Goal: Communication & Community: Answer question/provide support

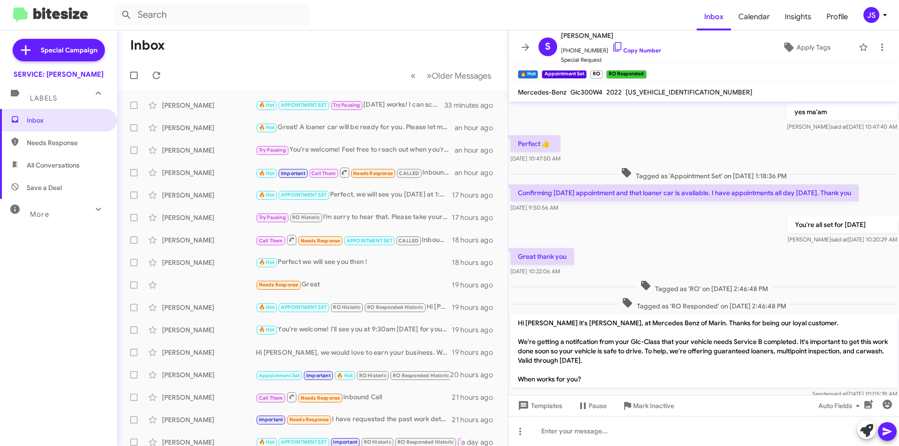
scroll to position [439, 0]
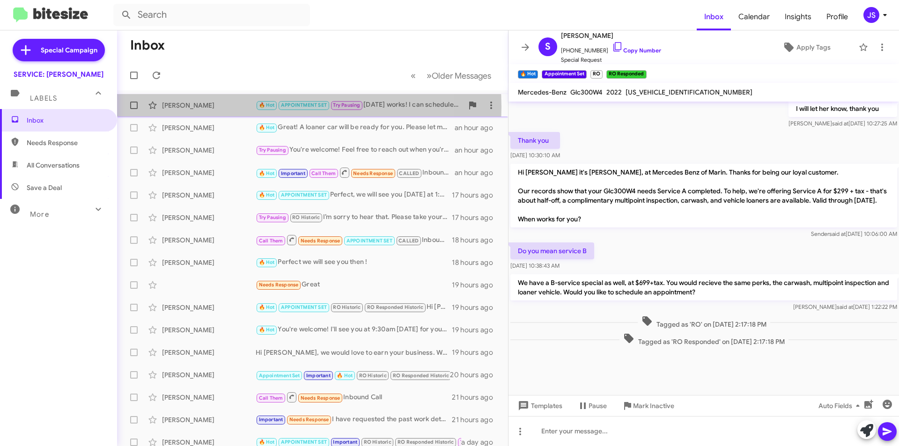
click at [240, 107] on div "[PERSON_NAME]" at bounding box center [209, 105] width 94 height 9
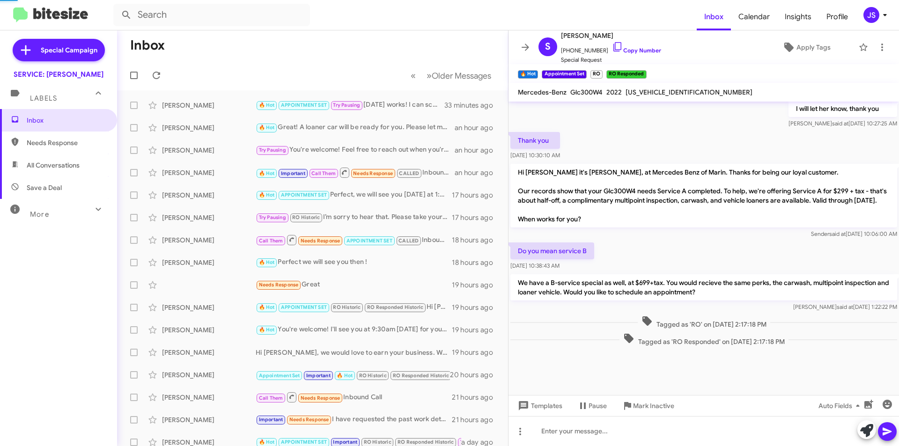
scroll to position [143, 0]
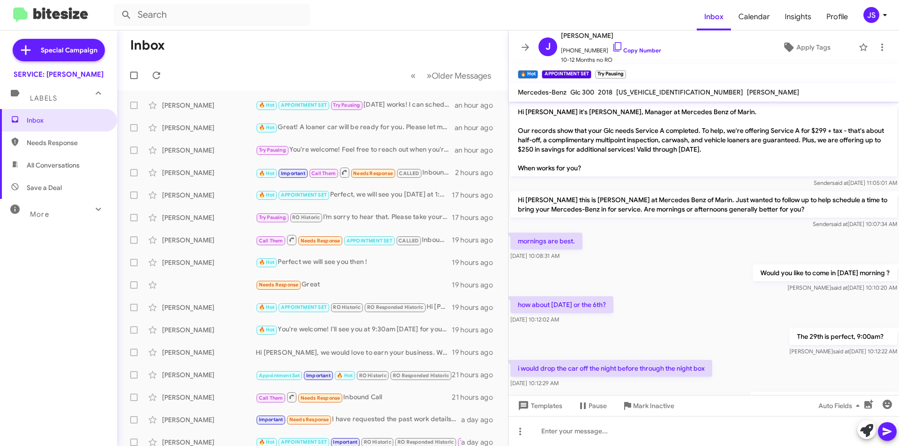
scroll to position [143, 0]
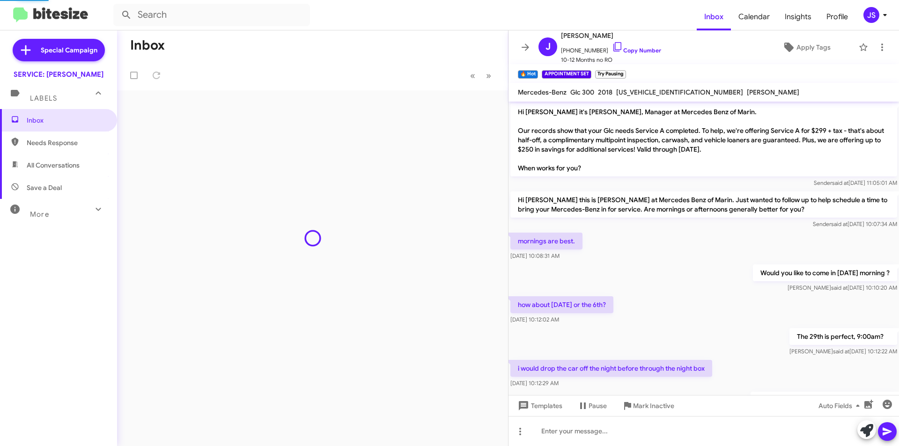
scroll to position [124, 0]
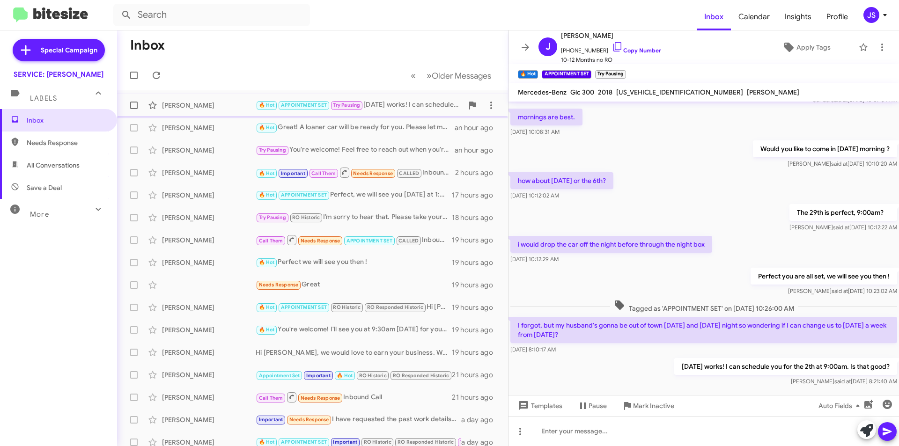
click at [175, 106] on div "[PERSON_NAME]" at bounding box center [209, 105] width 94 height 9
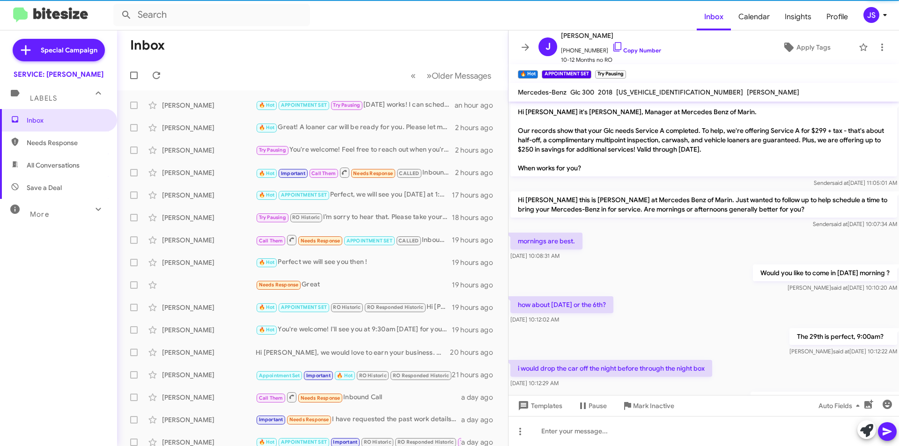
scroll to position [124, 0]
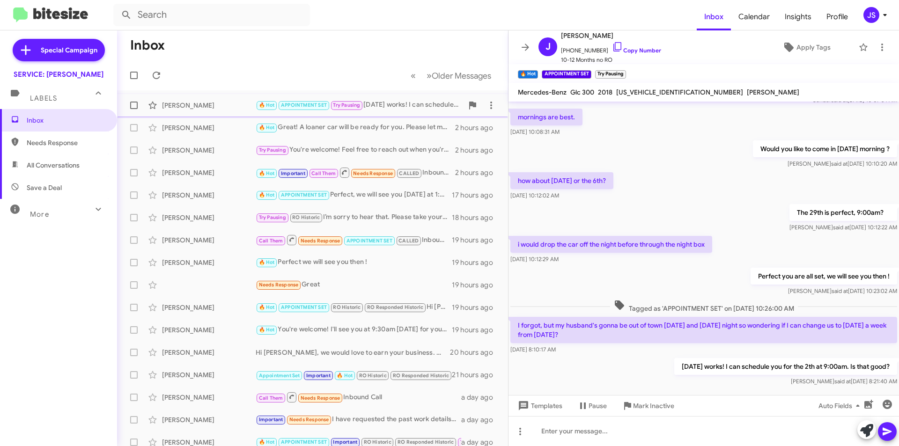
click at [230, 112] on div "[PERSON_NAME] 🔥 Hot APPOINTMENT SET Try Pausing [DATE] works! I can schedule yo…" at bounding box center [313, 105] width 376 height 19
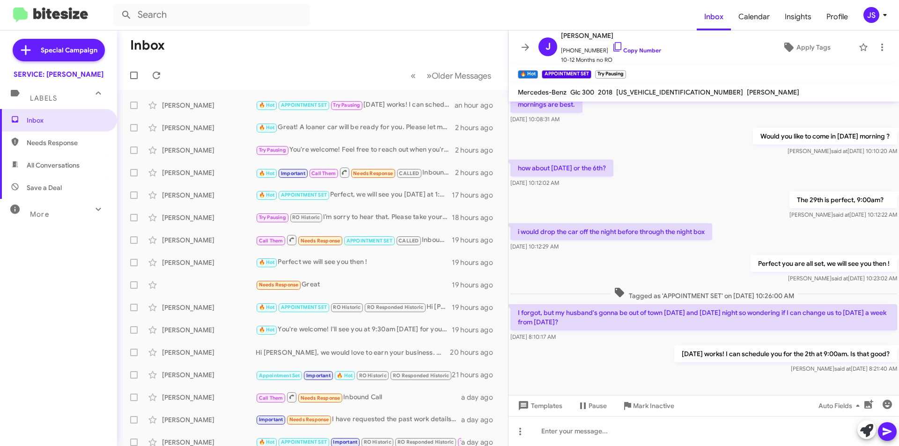
scroll to position [143, 0]
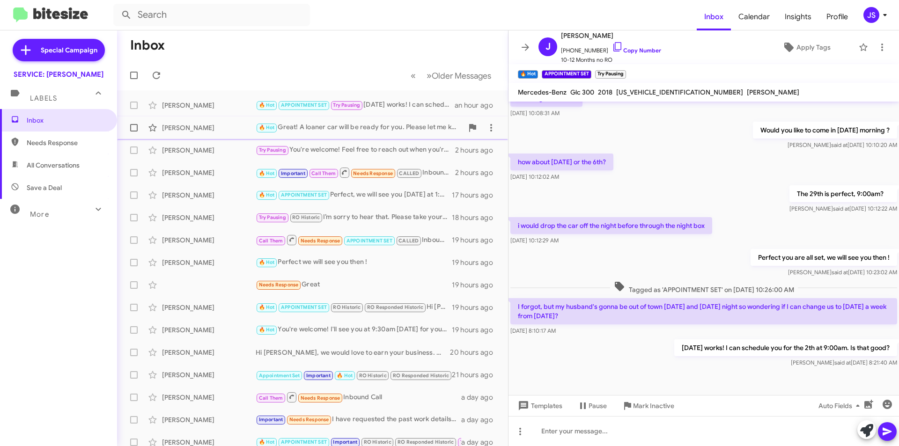
click at [233, 124] on div "[PERSON_NAME]" at bounding box center [209, 127] width 94 height 9
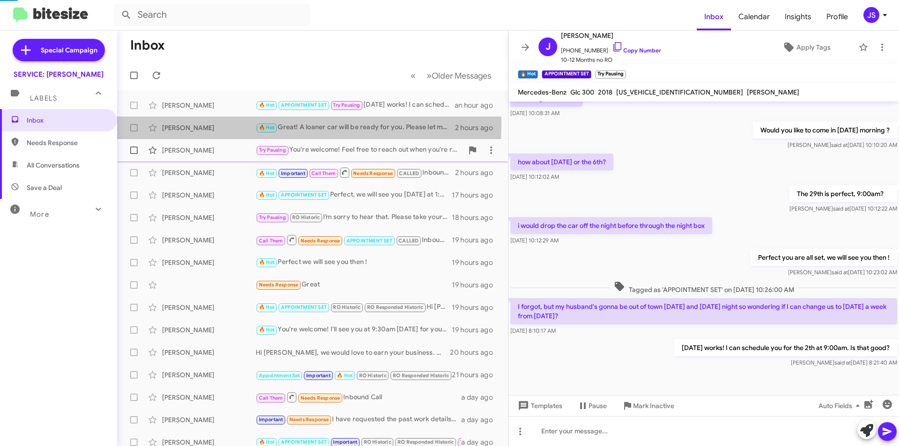
scroll to position [298, 0]
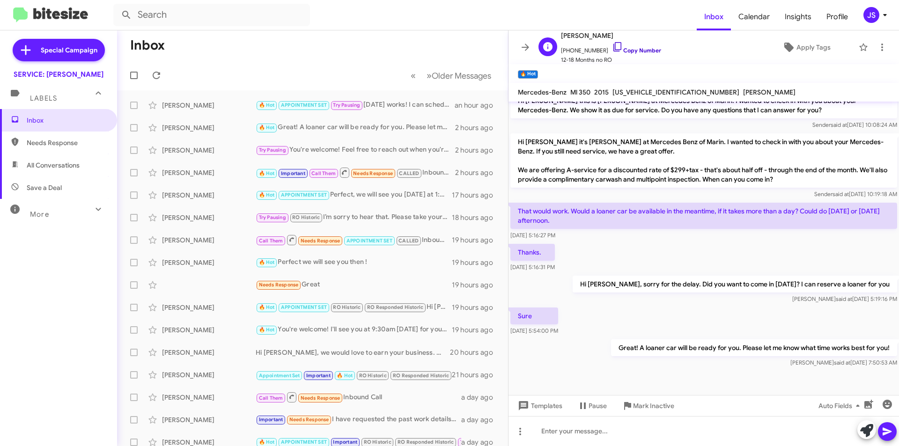
click at [612, 49] on icon at bounding box center [617, 46] width 11 height 11
click at [222, 151] on div "[PERSON_NAME]" at bounding box center [209, 150] width 94 height 9
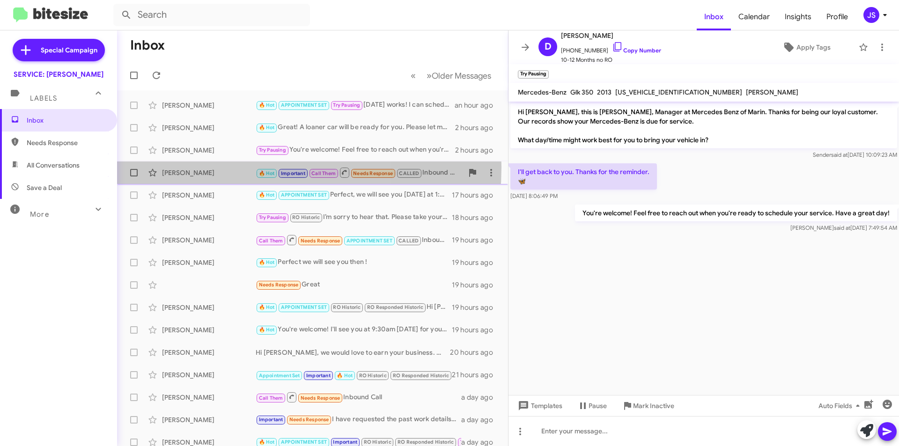
click at [208, 167] on div "[PERSON_NAME] 🔥 Hot Important Call Them Needs Response CALLED Inbound Call 2 ho…" at bounding box center [313, 172] width 376 height 19
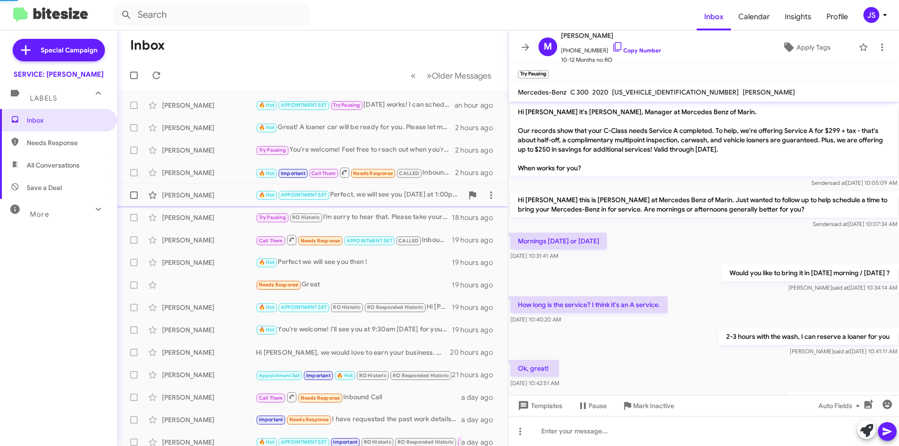
scroll to position [221, 0]
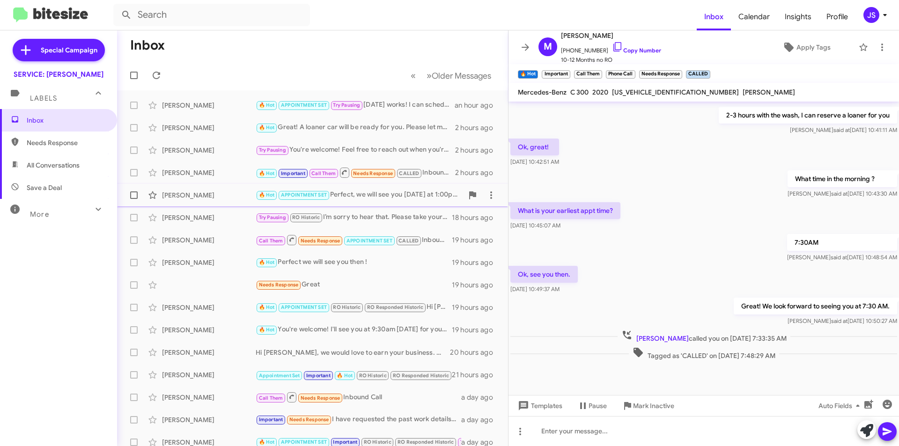
click at [198, 190] on div "[PERSON_NAME] 🔥 Hot APPOINTMENT SET Perfect, we will see you [DATE] at 1:00pm :…" at bounding box center [313, 195] width 376 height 19
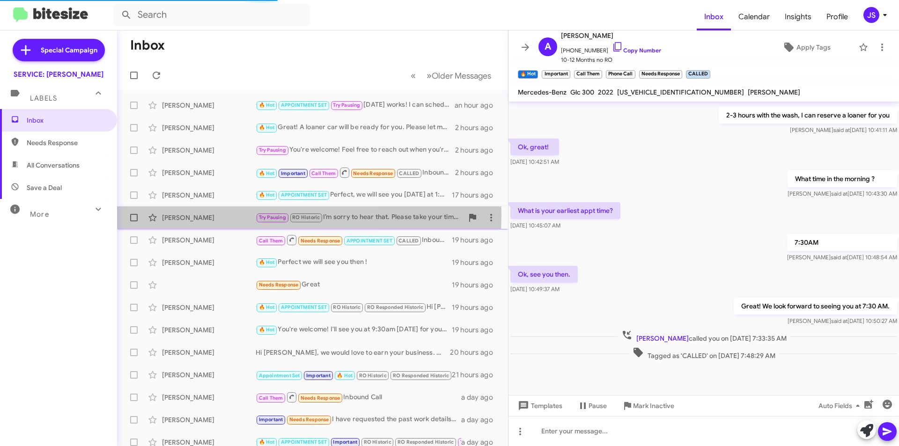
click at [202, 215] on div "[PERSON_NAME]" at bounding box center [209, 217] width 94 height 9
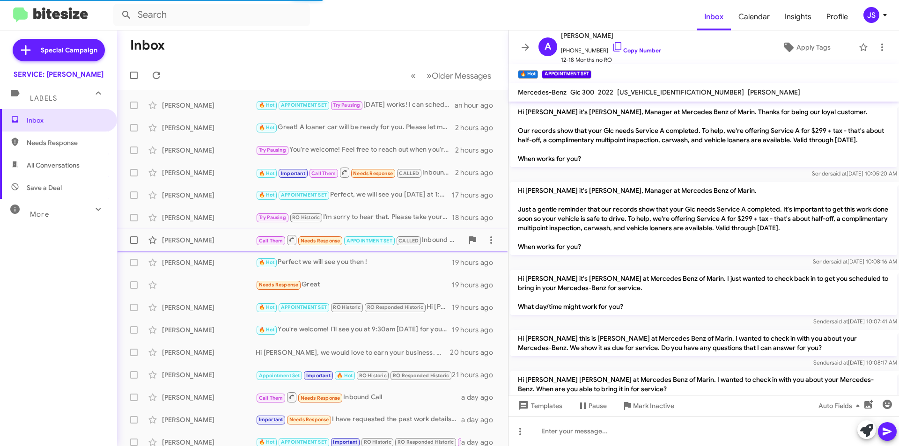
click at [206, 236] on div "[PERSON_NAME]" at bounding box center [209, 240] width 94 height 9
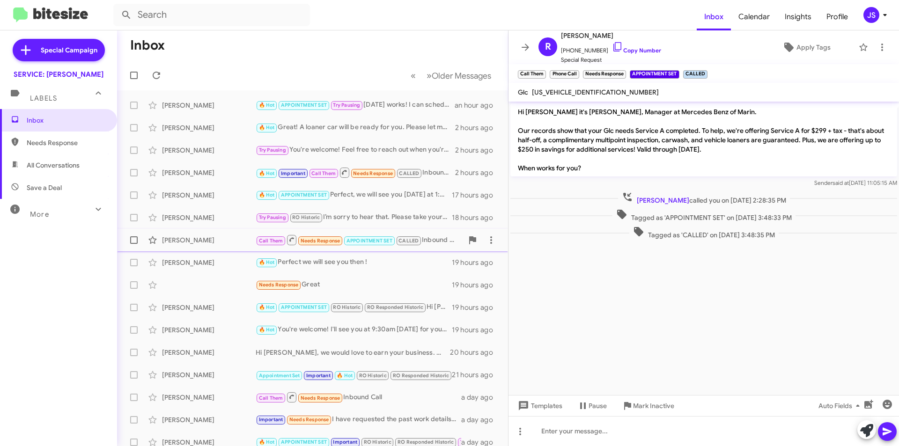
click at [218, 248] on div "[PERSON_NAME] Call Them Needs Response APPOINTMENT SET CALLED Inbound Call 19 h…" at bounding box center [313, 240] width 376 height 19
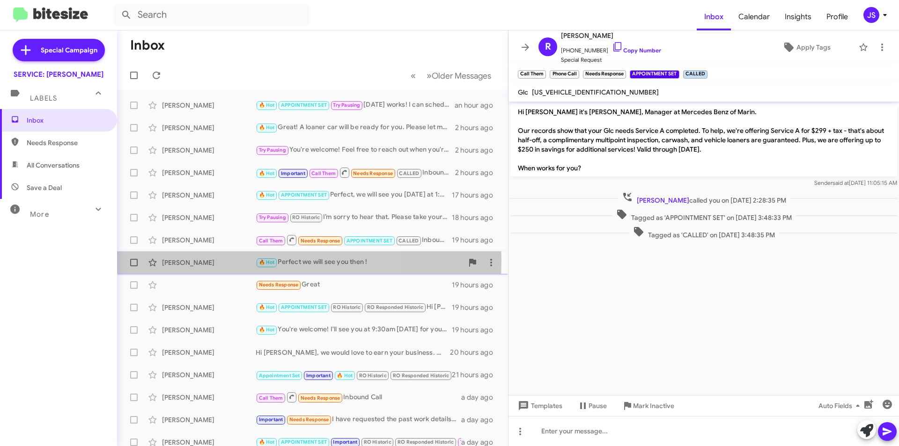
click at [213, 260] on div "[PERSON_NAME]" at bounding box center [209, 262] width 94 height 9
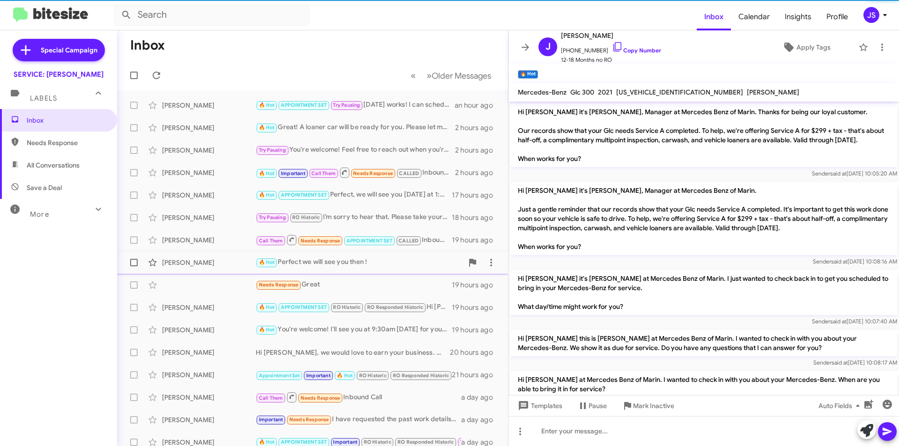
scroll to position [419, 0]
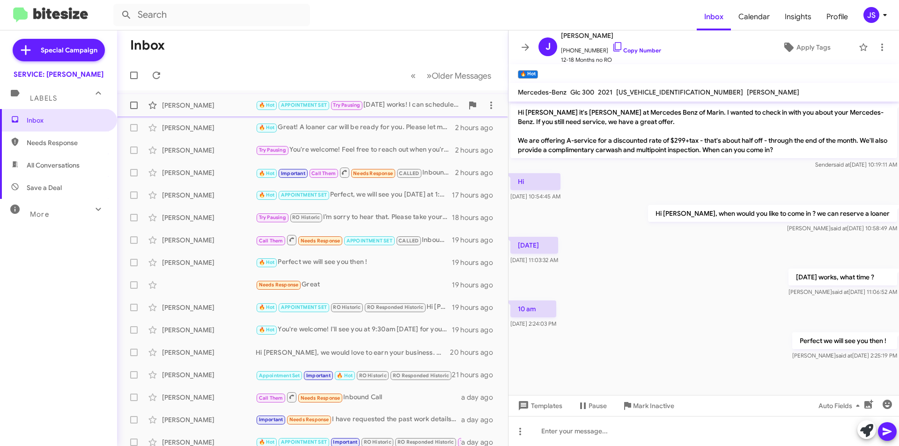
click at [202, 104] on div "[PERSON_NAME]" at bounding box center [209, 105] width 94 height 9
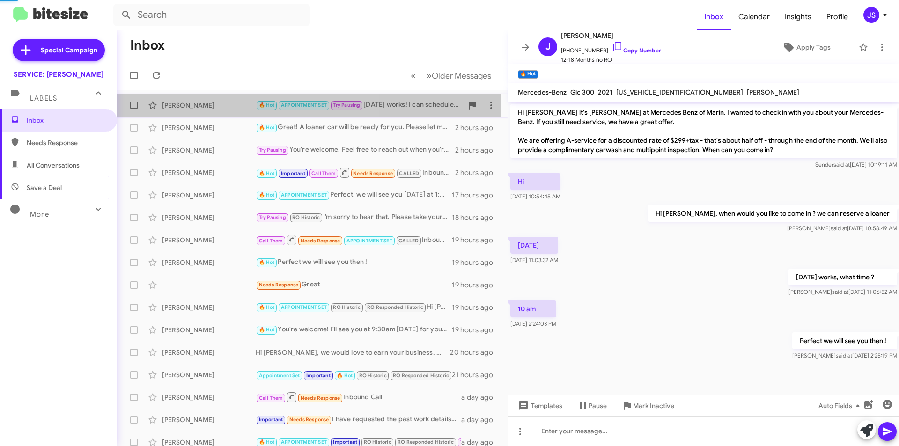
scroll to position [143, 0]
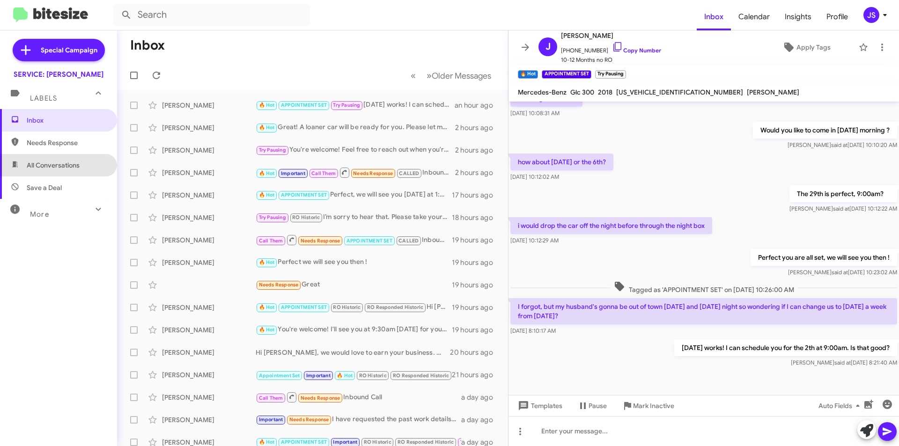
click at [65, 167] on span "All Conversations" at bounding box center [53, 165] width 53 height 9
type input "in:all-conversations"
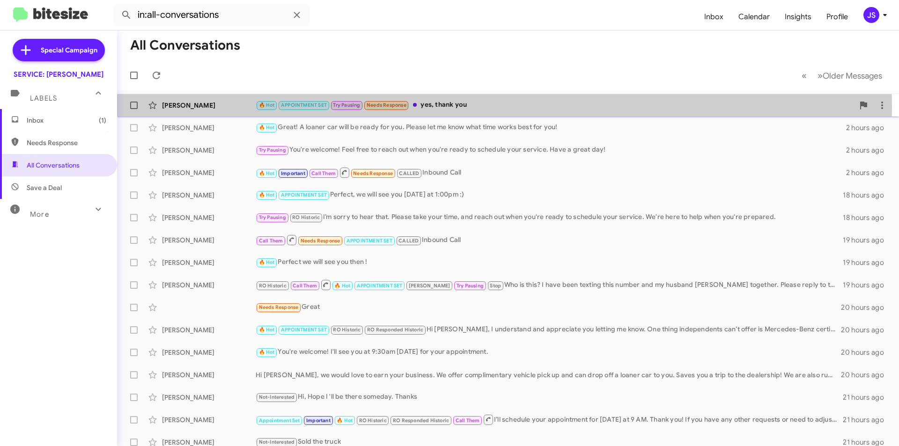
click at [236, 108] on div "[PERSON_NAME]" at bounding box center [209, 105] width 94 height 9
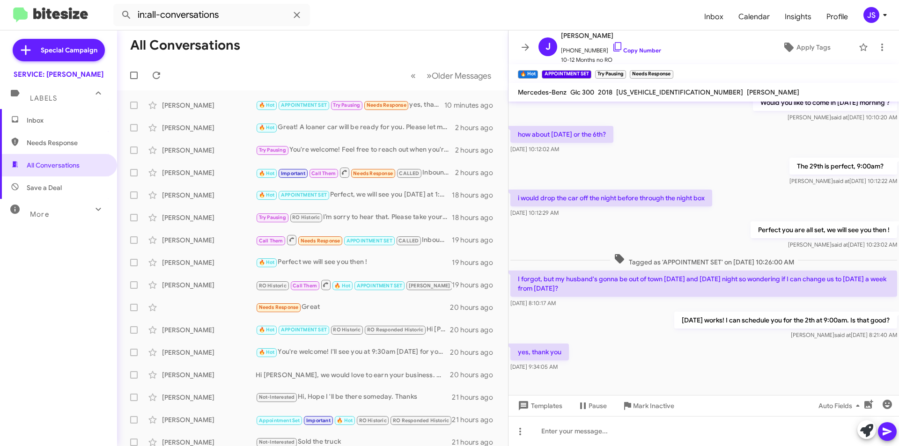
scroll to position [177, 0]
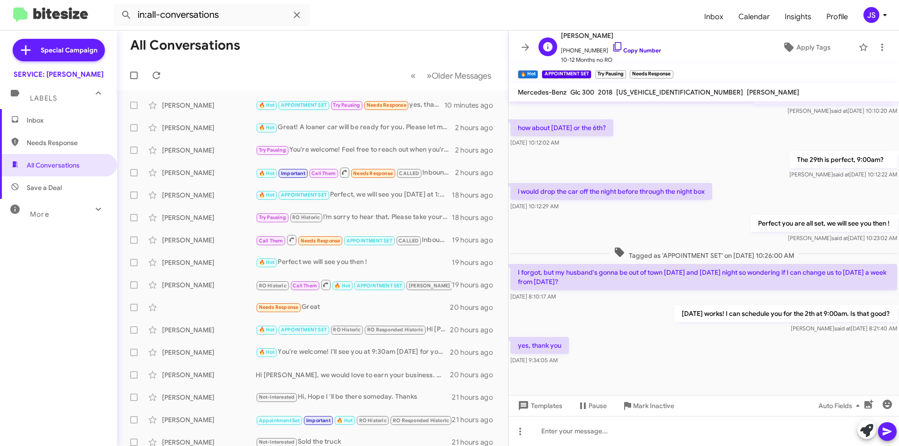
click at [612, 48] on icon at bounding box center [617, 46] width 11 height 11
click at [815, 342] on div "yes, thank you [DATE] 9:34:05 AM" at bounding box center [704, 351] width 391 height 32
click at [859, 428] on button at bounding box center [866, 430] width 19 height 19
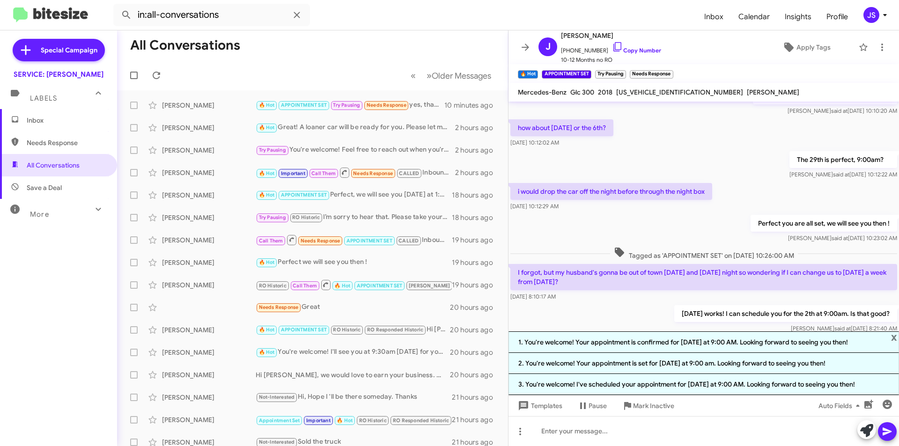
drag, startPoint x: 722, startPoint y: 343, endPoint x: 756, endPoint y: 296, distance: 57.7
click at [756, 296] on div "Hi [PERSON_NAME] it's [PERSON_NAME], Manager at Mercedes Benz of Marin. Our rec…" at bounding box center [704, 274] width 391 height 345
click at [797, 239] on span "[PERSON_NAME] said at [DATE] 10:23:02 AM" at bounding box center [842, 238] width 109 height 7
click at [893, 336] on span "x" at bounding box center [894, 337] width 6 height 11
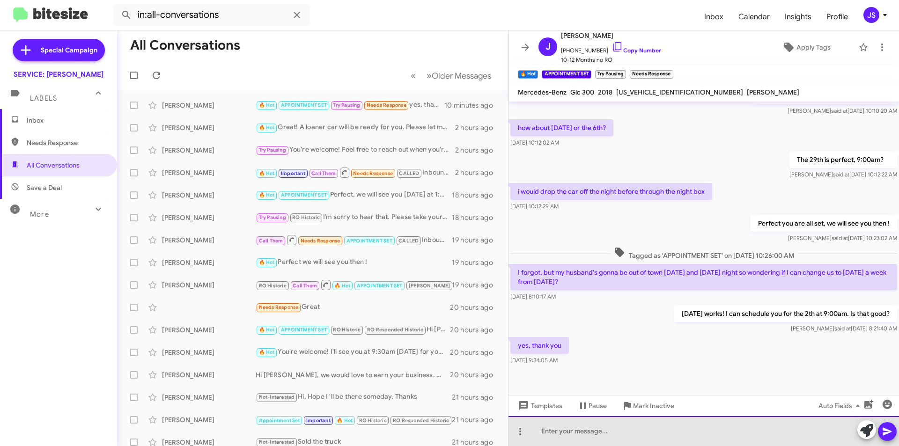
click at [590, 433] on div at bounding box center [704, 431] width 391 height 30
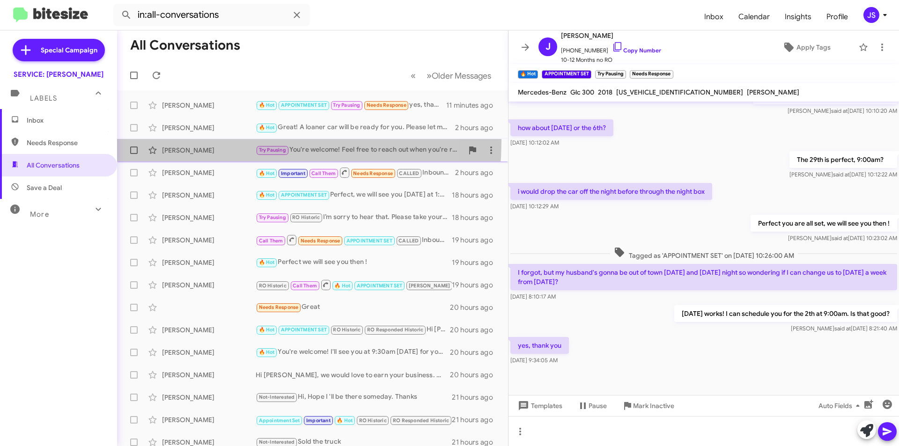
click at [183, 141] on div "[PERSON_NAME] Try Pausing You're welcome! Feel free to reach out when you're re…" at bounding box center [313, 150] width 376 height 19
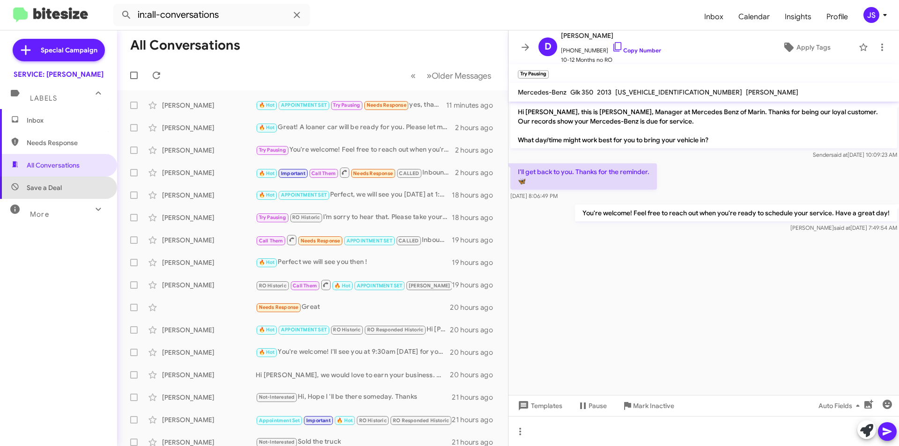
click at [81, 191] on span "Save a Deal" at bounding box center [58, 188] width 117 height 22
type input "in:not-interested"
